Goal: Transaction & Acquisition: Subscribe to service/newsletter

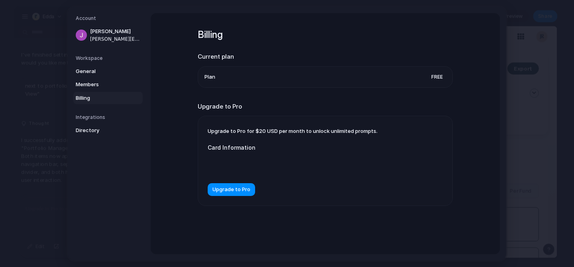
scroll to position [1366, 0]
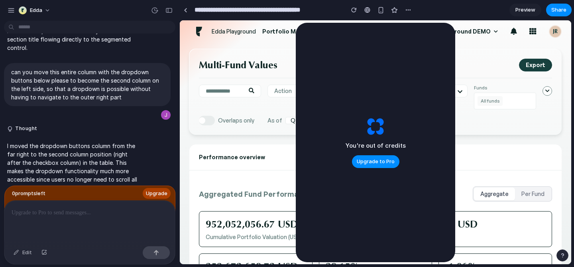
click at [115, 194] on div "0 prompt s left Upgrade" at bounding box center [89, 199] width 171 height 28
click at [159, 195] on span "Upgrade" at bounding box center [157, 193] width 22 height 8
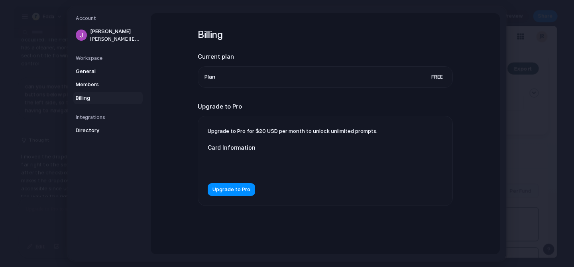
scroll to position [1366, 0]
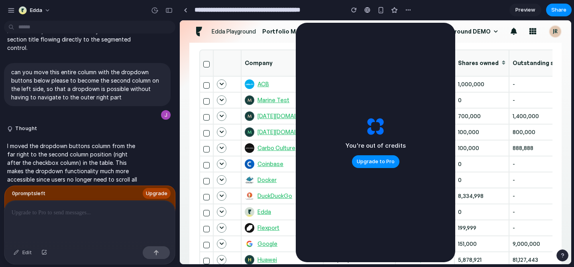
scroll to position [352, 0]
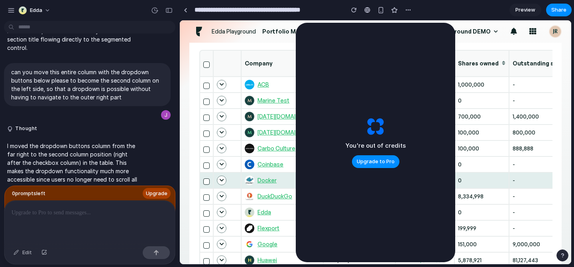
click at [481, 177] on div "0" at bounding box center [481, 180] width 47 height 6
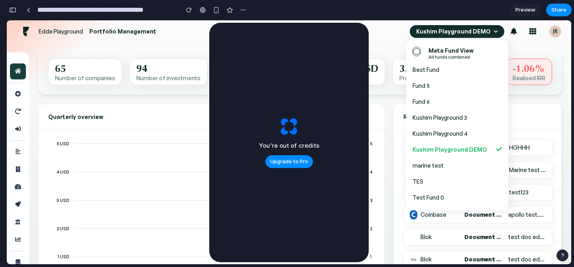
scroll to position [220, 0]
click at [210, 180] on div "You're out of credits Upgrade to Pro" at bounding box center [288, 142] width 159 height 239
click at [295, 165] on span "Upgrade to Pro" at bounding box center [289, 161] width 38 height 8
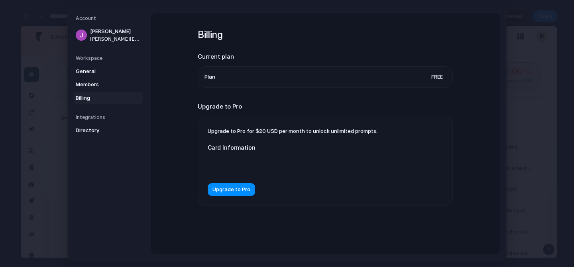
drag, startPoint x: 254, startPoint y: 130, endPoint x: 275, endPoint y: 133, distance: 21.4
click at [275, 133] on span "Upgrade to Pro for $20 USD per month to unlock unlimited prompts." at bounding box center [293, 131] width 170 height 6
drag, startPoint x: 275, startPoint y: 133, endPoint x: 244, endPoint y: 133, distance: 30.7
click at [244, 133] on span "Upgrade to Pro for $20 USD per month to unlock unlimited prompts." at bounding box center [293, 131] width 170 height 6
